Goal: Book appointment/travel/reservation

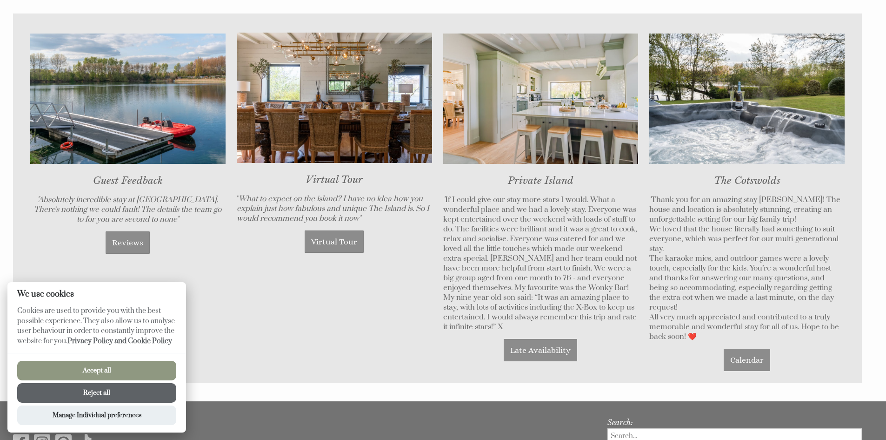
scroll to position [744, 0]
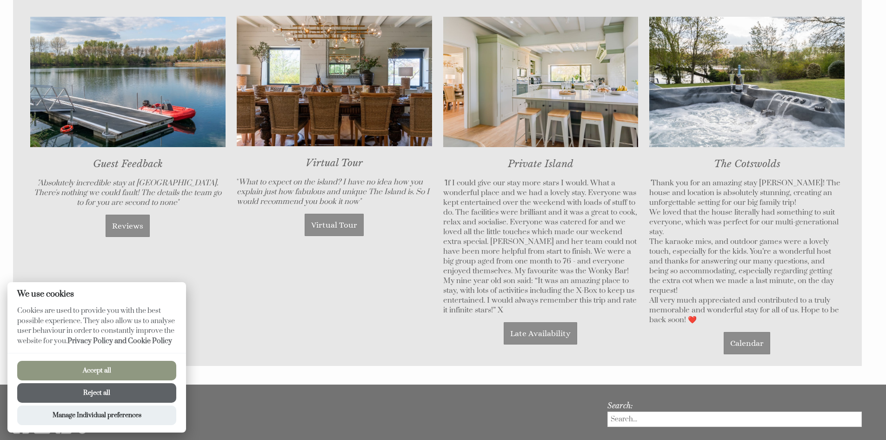
click at [481, 401] on div "Connect with us: Search:" at bounding box center [437, 421] width 849 height 40
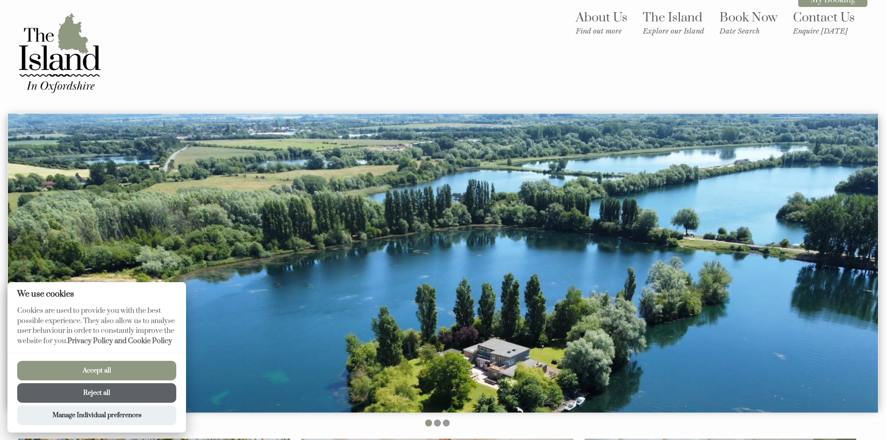
scroll to position [0, 0]
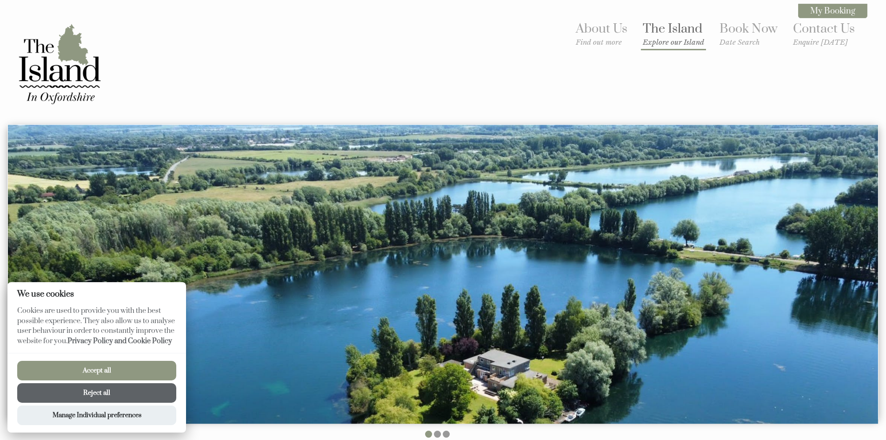
click at [679, 44] on small "Explore our Island" at bounding box center [673, 42] width 61 height 9
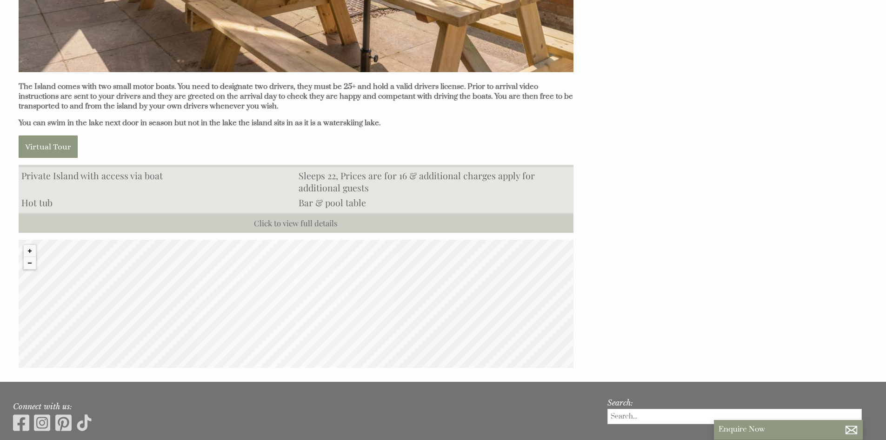
scroll to position [801, 0]
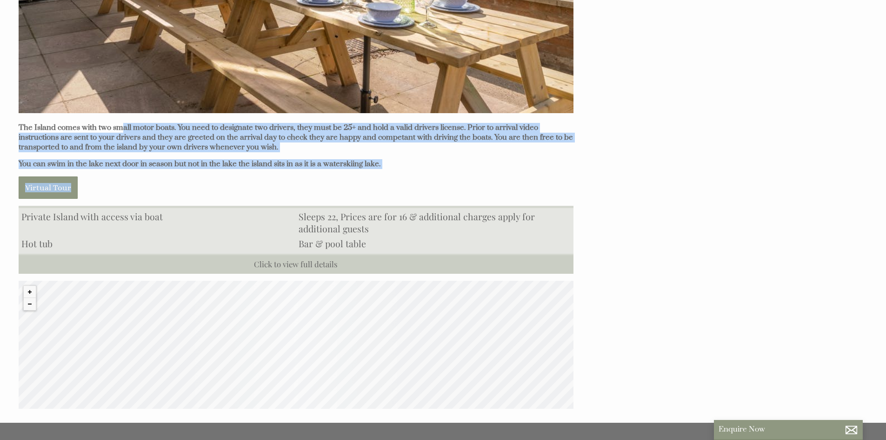
drag, startPoint x: 122, startPoint y: 127, endPoint x: 300, endPoint y: 170, distance: 183.1
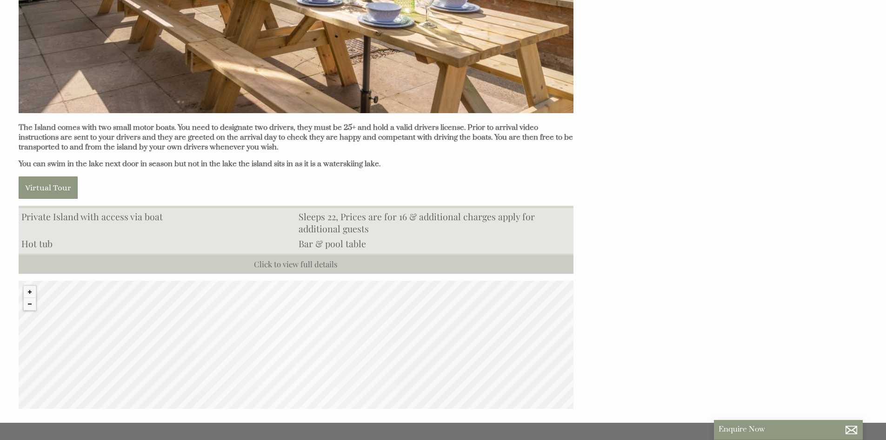
click at [234, 176] on p "Virtual Tour" at bounding box center [296, 187] width 555 height 22
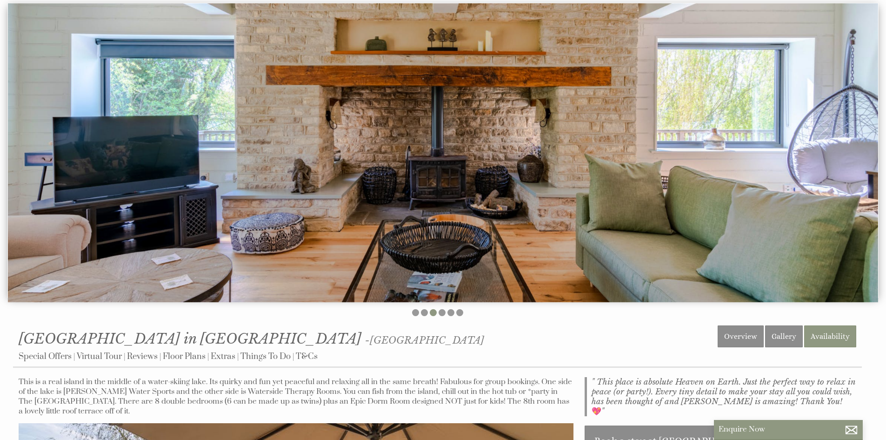
scroll to position [0, 0]
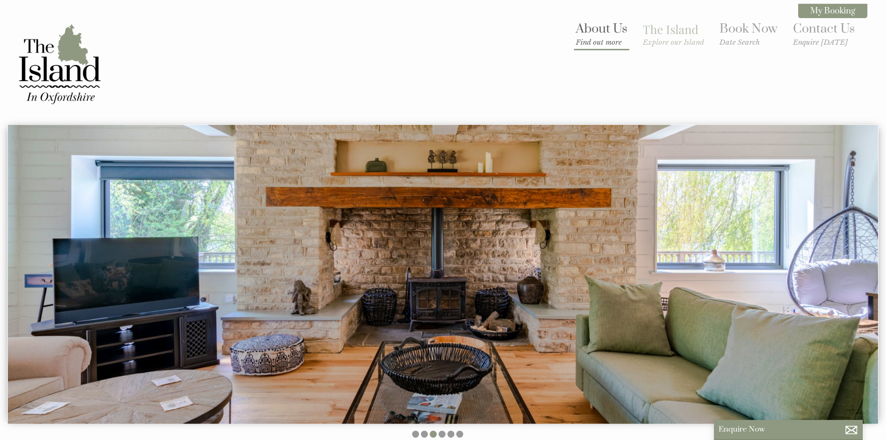
click at [593, 36] on link "About Us Find out more" at bounding box center [602, 34] width 52 height 26
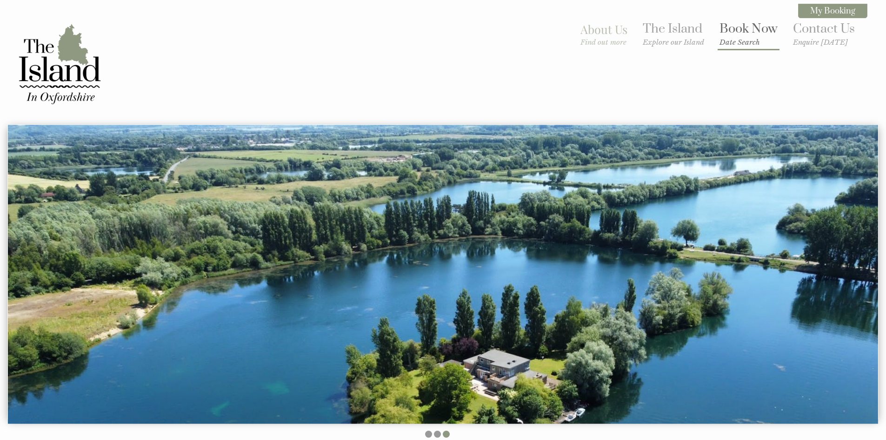
click at [741, 31] on link "Book Now Date Search" at bounding box center [749, 34] width 58 height 26
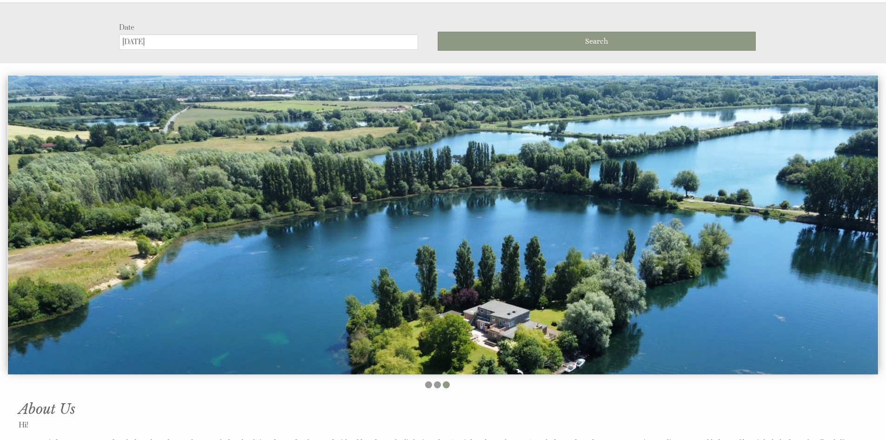
scroll to position [124, 0]
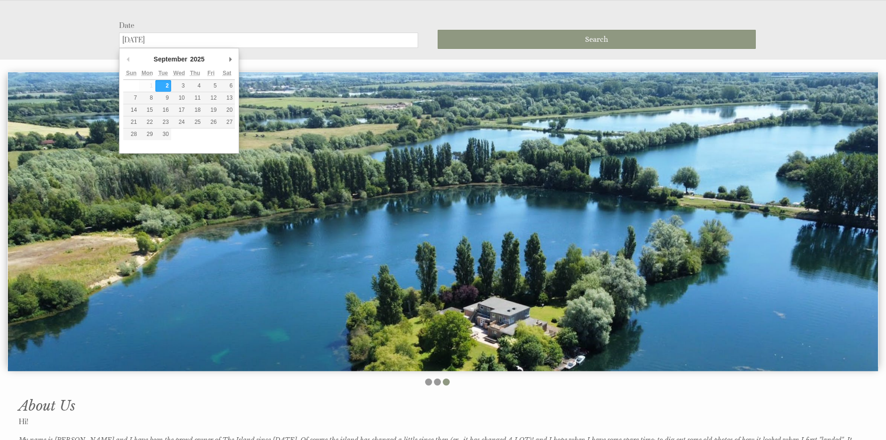
click at [240, 40] on input "[DATE]" at bounding box center [268, 40] width 299 height 15
type input "[DATE]"
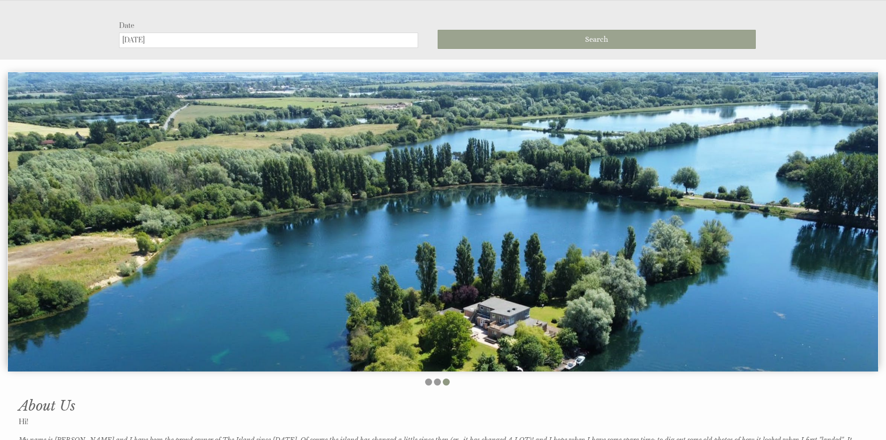
click at [503, 42] on button "Search" at bounding box center [597, 39] width 318 height 19
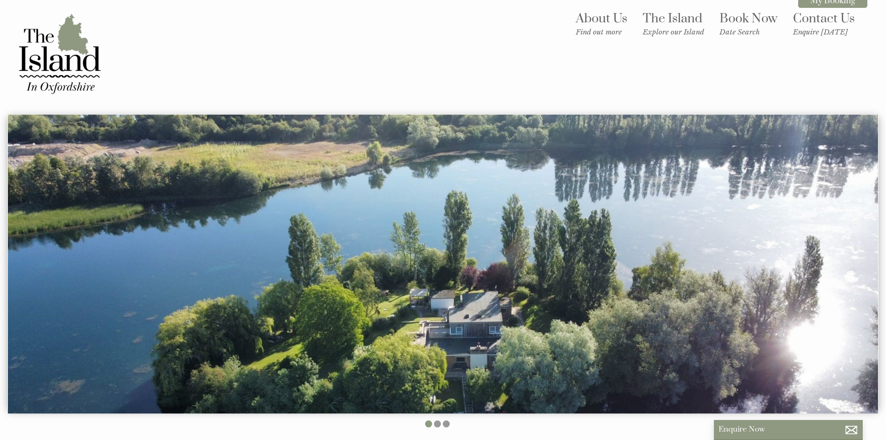
scroll to position [0, 0]
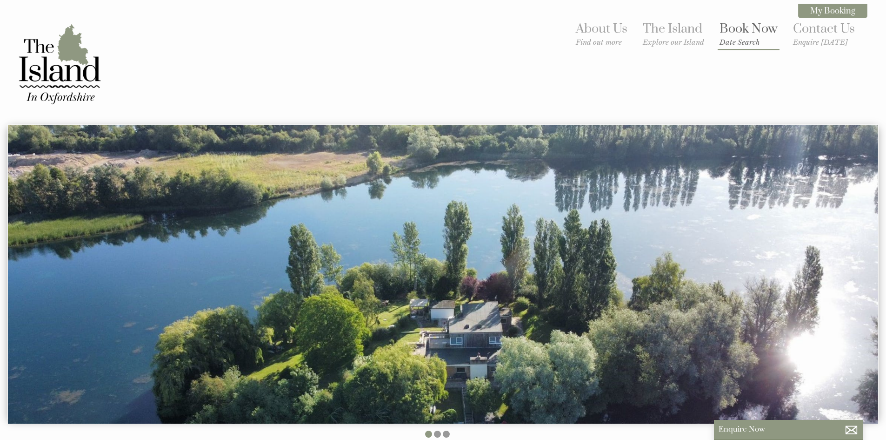
click at [725, 27] on link "Book Now Date Search" at bounding box center [749, 34] width 58 height 26
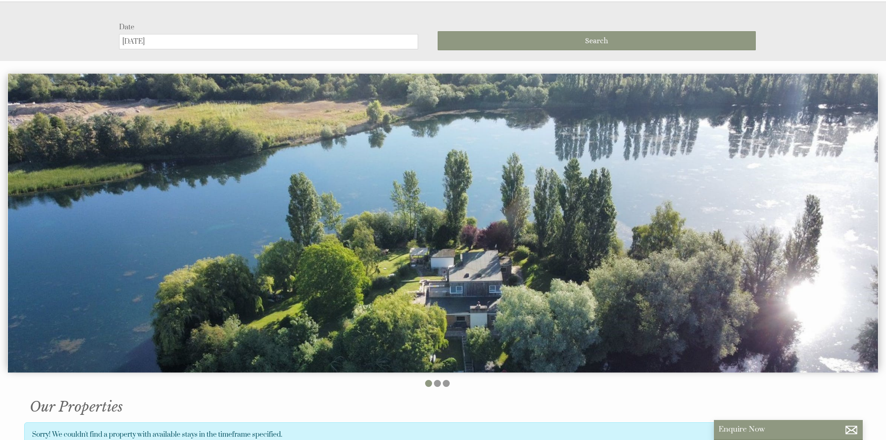
scroll to position [124, 0]
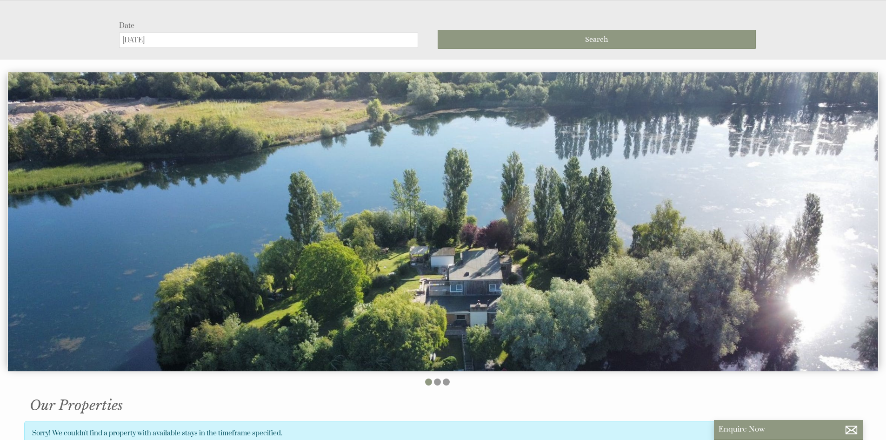
click at [273, 44] on input "[DATE]" at bounding box center [268, 40] width 299 height 15
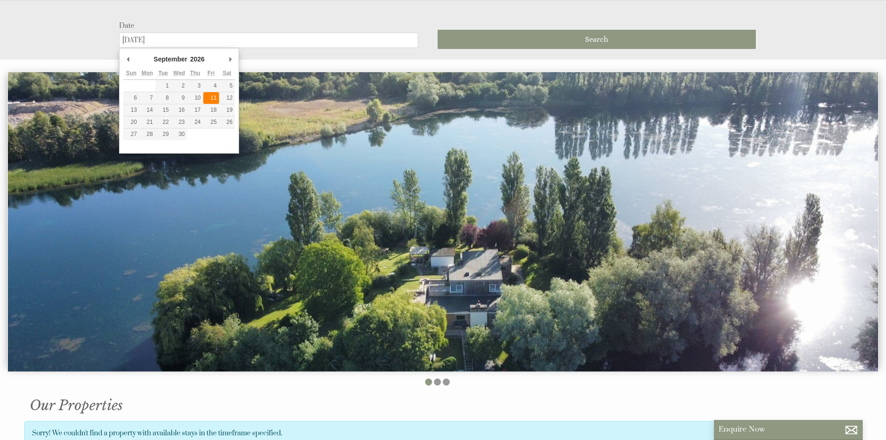
type input "[DATE]"
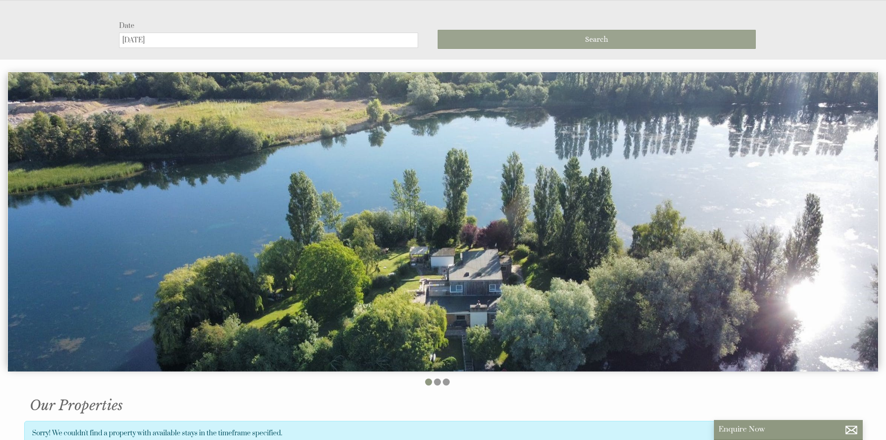
click at [497, 40] on button "Search" at bounding box center [597, 39] width 318 height 19
